Goal: Information Seeking & Learning: Check status

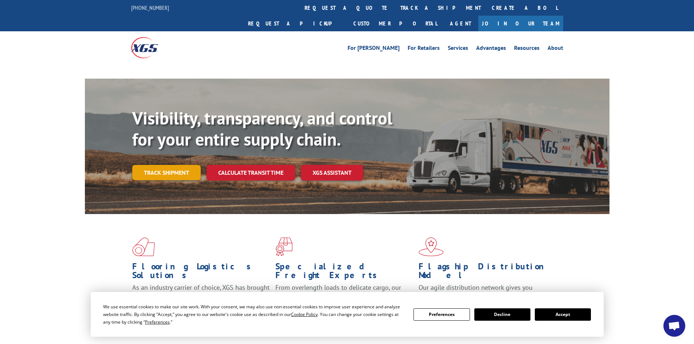
click at [155, 165] on link "Track shipment" at bounding box center [166, 172] width 69 height 15
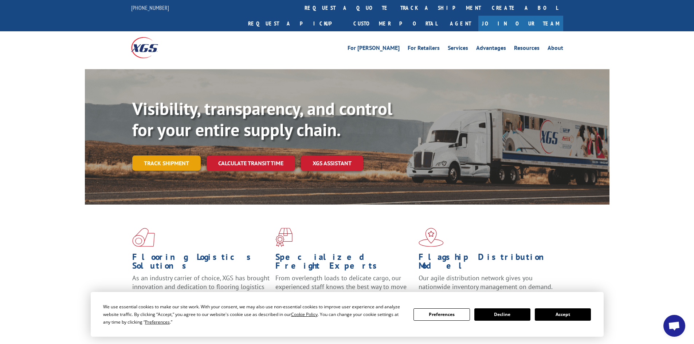
click at [159, 156] on link "Track shipment" at bounding box center [166, 163] width 69 height 15
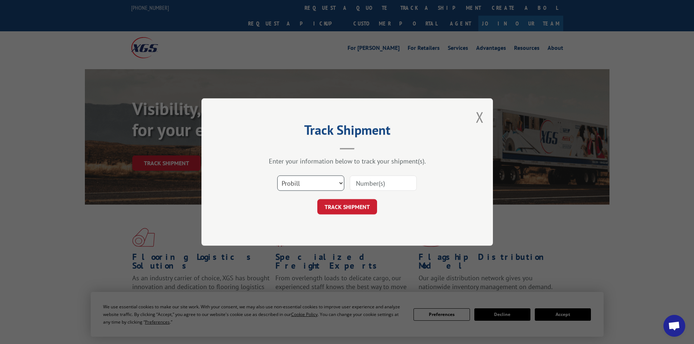
click at [307, 181] on select "Select category... Probill BOL PO" at bounding box center [310, 183] width 67 height 15
click at [277, 176] on select "Select category... Probill BOL PO" at bounding box center [310, 183] width 67 height 15
drag, startPoint x: 312, startPoint y: 177, endPoint x: 308, endPoint y: 190, distance: 13.4
click at [312, 177] on select "Select category... Probill BOL PO" at bounding box center [310, 183] width 67 height 15
select select "po"
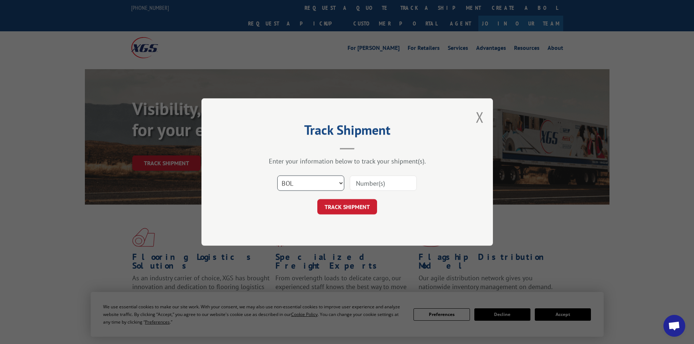
click at [277, 176] on select "Select category... Probill BOL PO" at bounding box center [310, 183] width 67 height 15
click at [380, 184] on input at bounding box center [383, 183] width 67 height 15
paste input "#10528654"
type input "#10528654"
click at [317, 199] on button "TRACK SHIPMENT" at bounding box center [347, 206] width 60 height 15
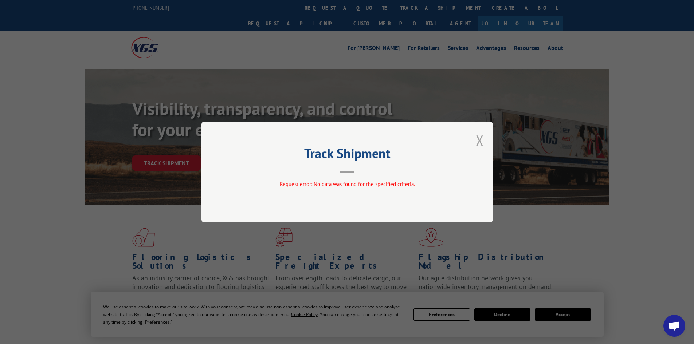
drag, startPoint x: 482, startPoint y: 137, endPoint x: 511, endPoint y: 229, distance: 96.5
click at [482, 137] on button "Close modal" at bounding box center [480, 140] width 8 height 19
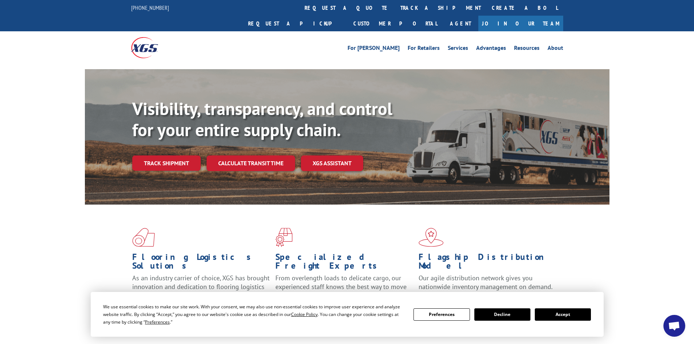
click at [580, 318] on button "Accept" at bounding box center [563, 315] width 56 height 12
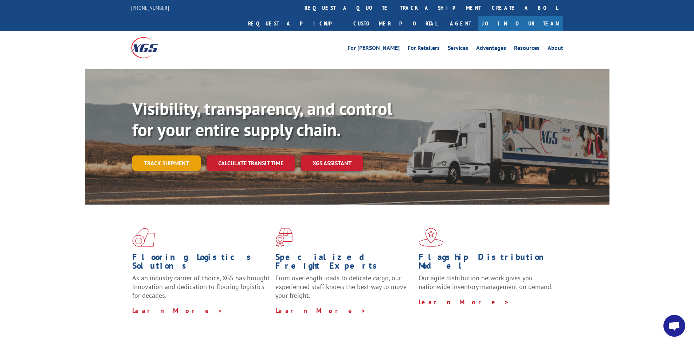
click at [148, 156] on link "Track shipment" at bounding box center [166, 163] width 69 height 15
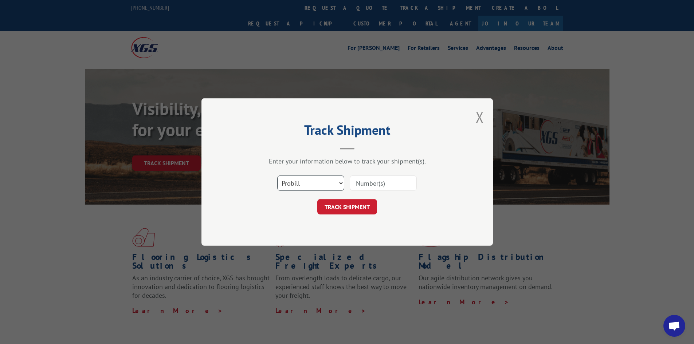
click at [307, 183] on select "Select category... Probill BOL PO" at bounding box center [310, 183] width 67 height 15
select select "po"
click at [277, 176] on select "Select category... Probill BOL PO" at bounding box center [310, 183] width 67 height 15
click at [410, 178] on input at bounding box center [383, 183] width 67 height 15
paste input "#10528654"
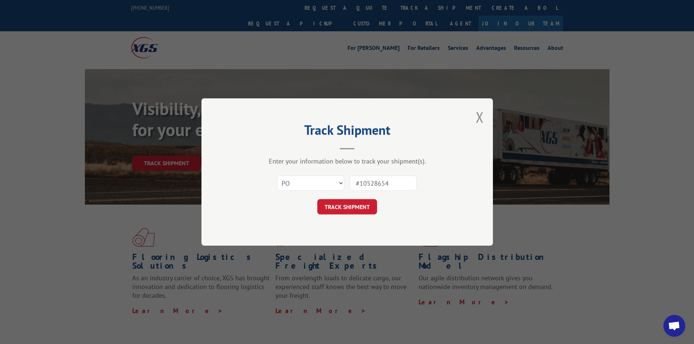
drag, startPoint x: 359, startPoint y: 188, endPoint x: 332, endPoint y: 190, distance: 26.7
click at [332, 189] on div "Select category... Probill BOL PO #10528654" at bounding box center [347, 183] width 219 height 24
type input "10528654"
click at [317, 199] on button "TRACK SHIPMENT" at bounding box center [347, 206] width 60 height 15
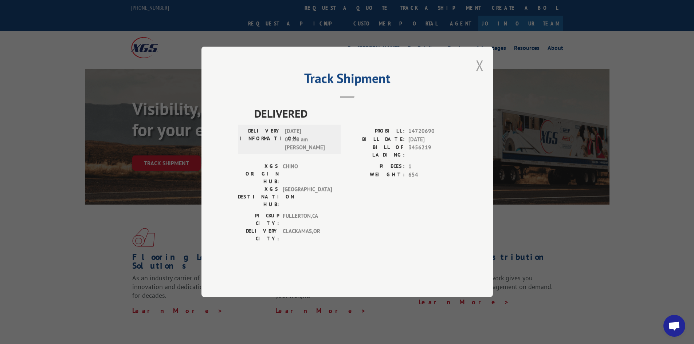
click at [478, 75] on button "Close modal" at bounding box center [480, 65] width 8 height 19
